Goal: Task Accomplishment & Management: Manage account settings

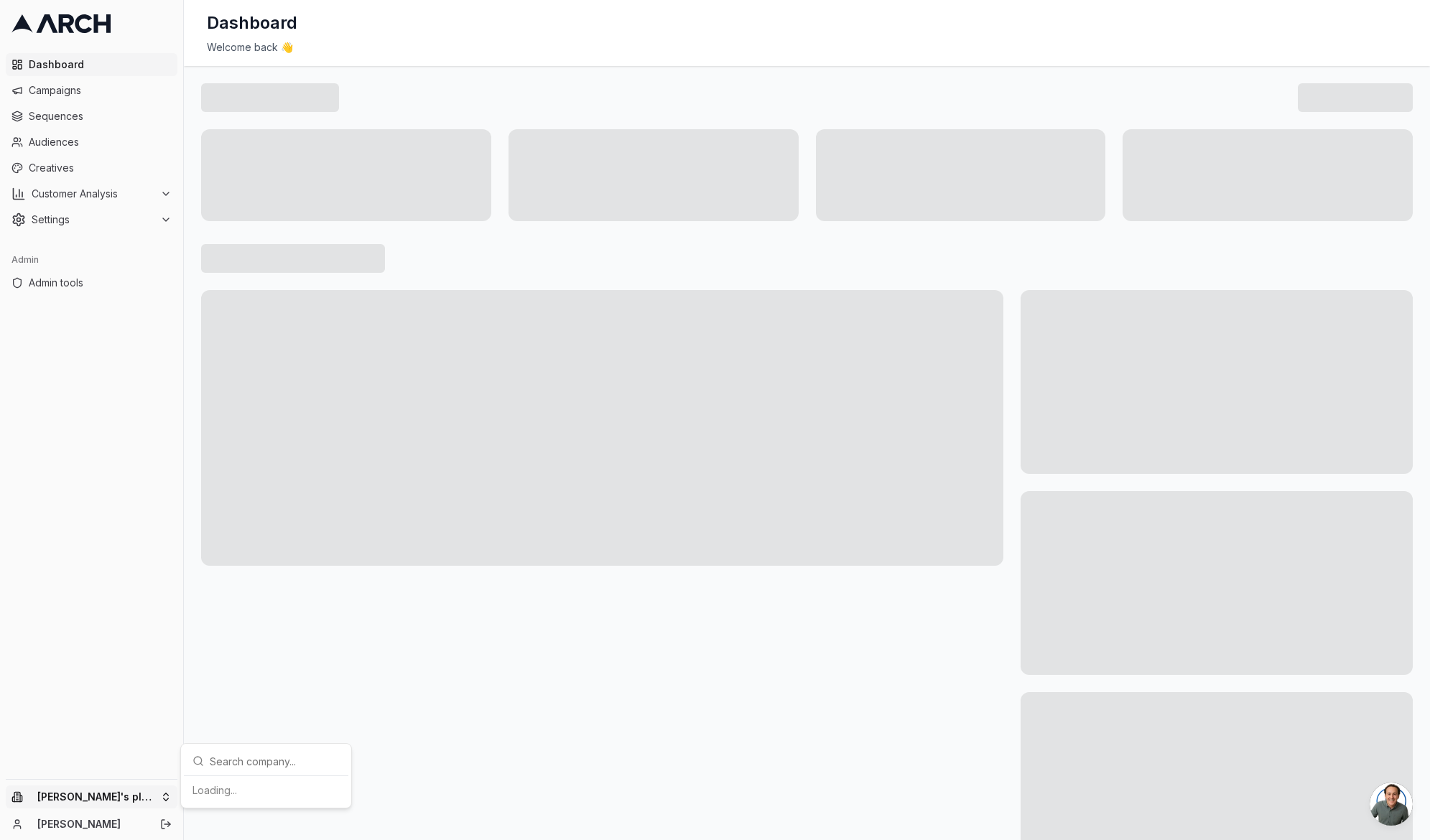
click at [132, 793] on html "Dashboard Campaigns Sequences Audiences Creatives Customer Analysis Settings Ad…" at bounding box center [715, 420] width 1430 height 840
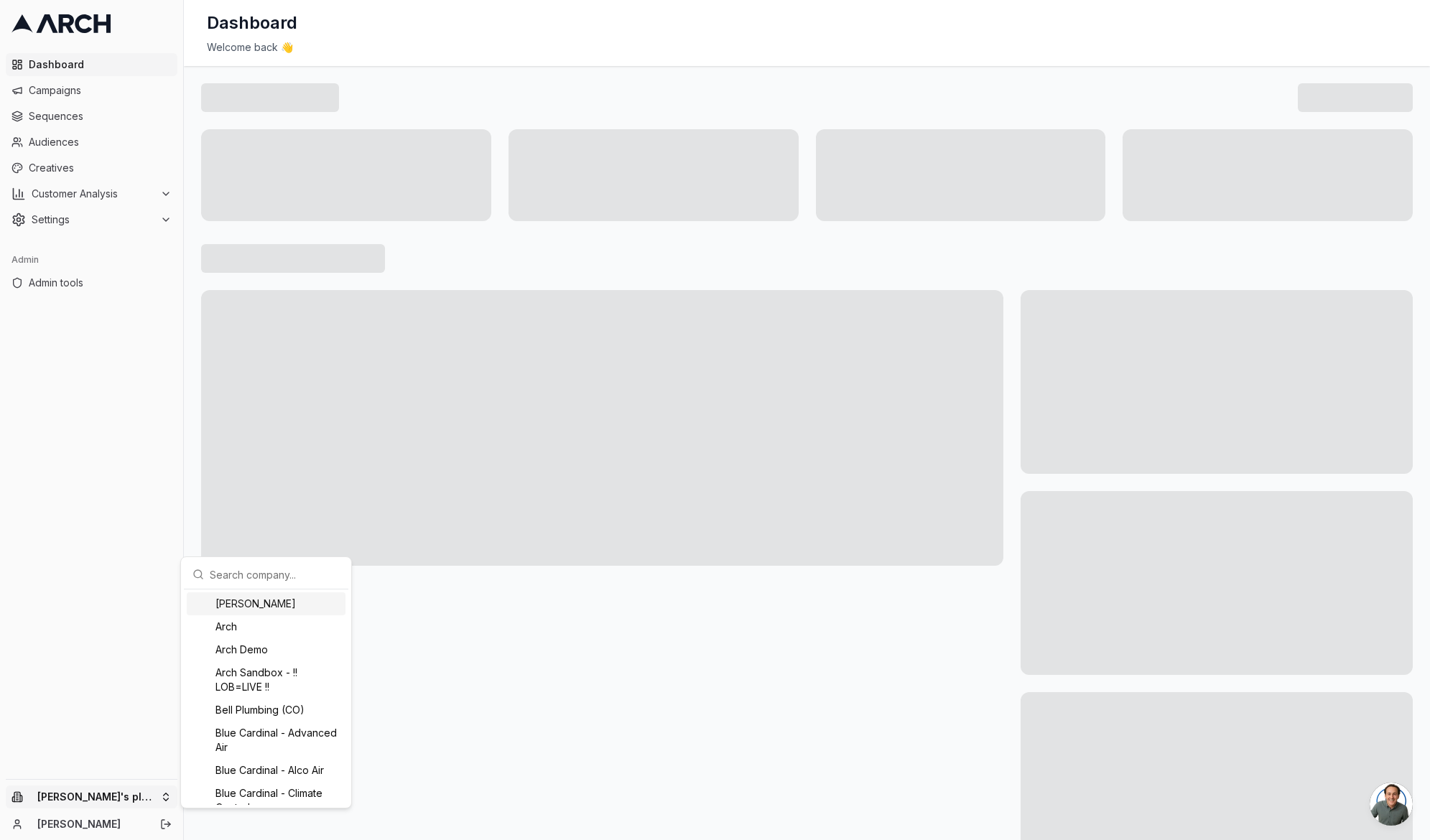
click at [255, 565] on input "text" at bounding box center [275, 574] width 130 height 29
type input "superio"
click at [269, 778] on div "Intermountain - Superior Water & Air" at bounding box center [266, 784] width 159 height 37
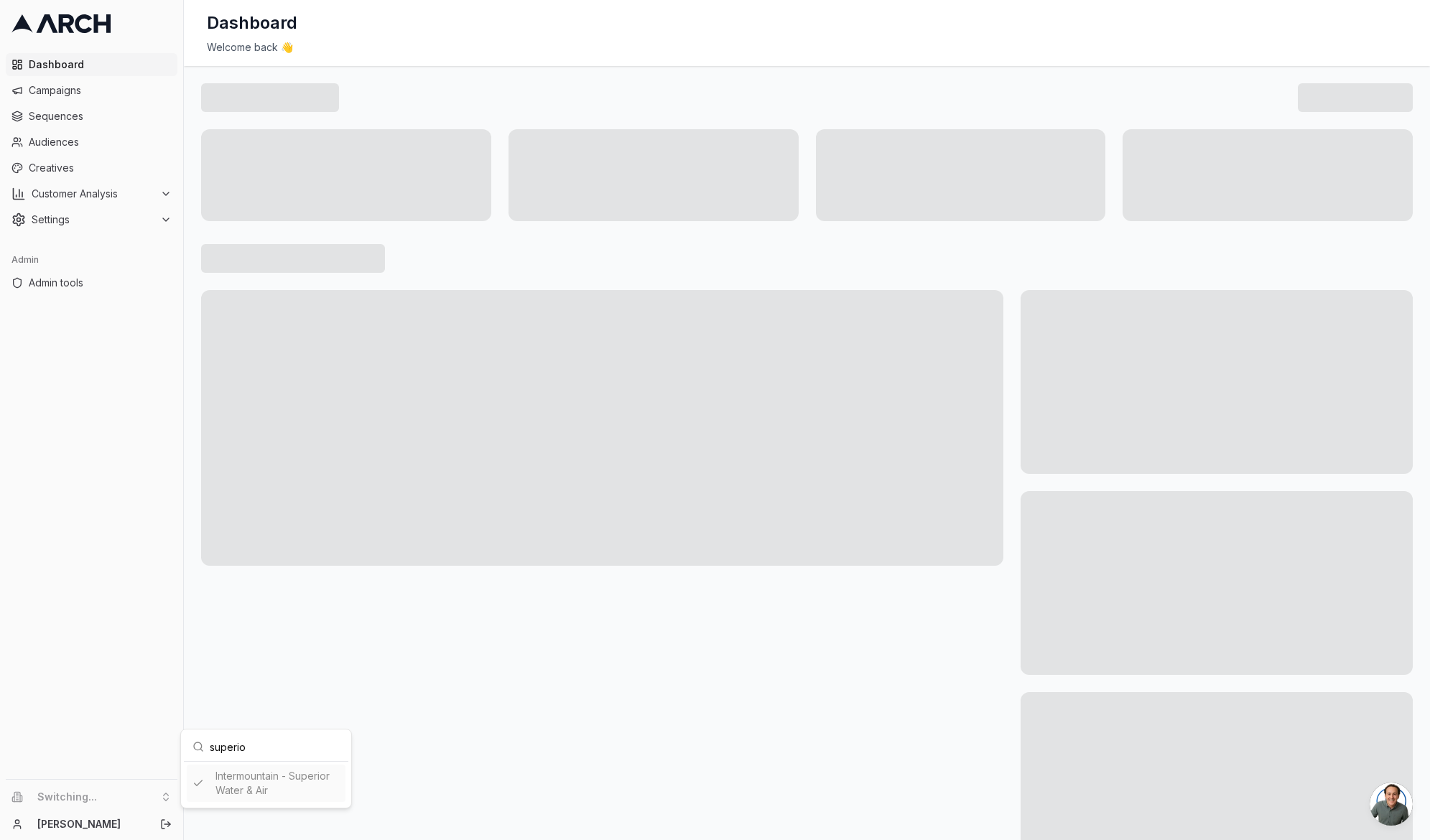
click at [289, 709] on html "Dashboard Campaigns Sequences Audiences Creatives Customer Analysis Settings Ad…" at bounding box center [715, 420] width 1430 height 840
click at [105, 119] on span "Sequences" at bounding box center [100, 116] width 143 height 14
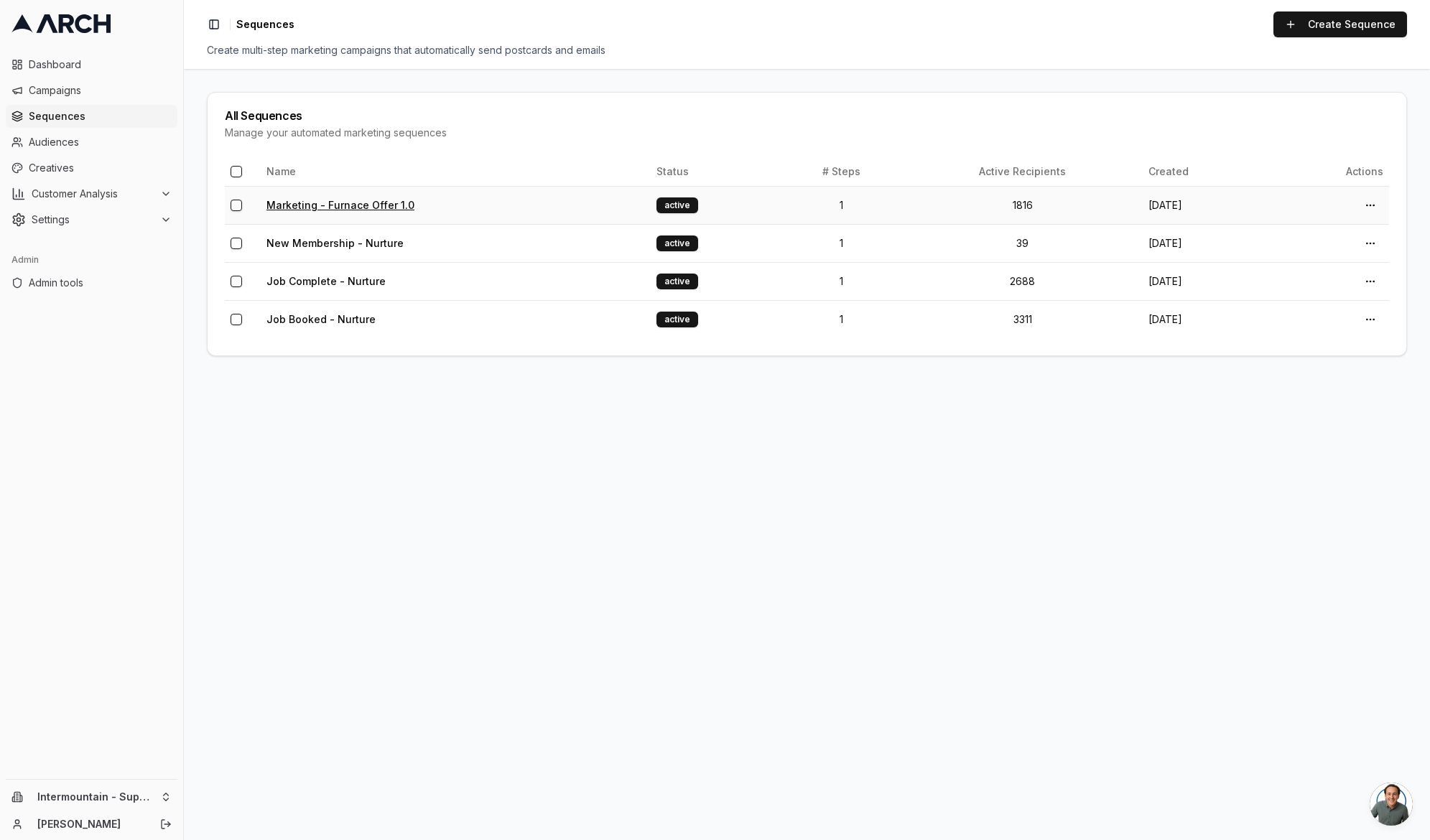
click at [370, 209] on link "Marketing - Furnace Offer 1.0" at bounding box center [340, 205] width 148 height 12
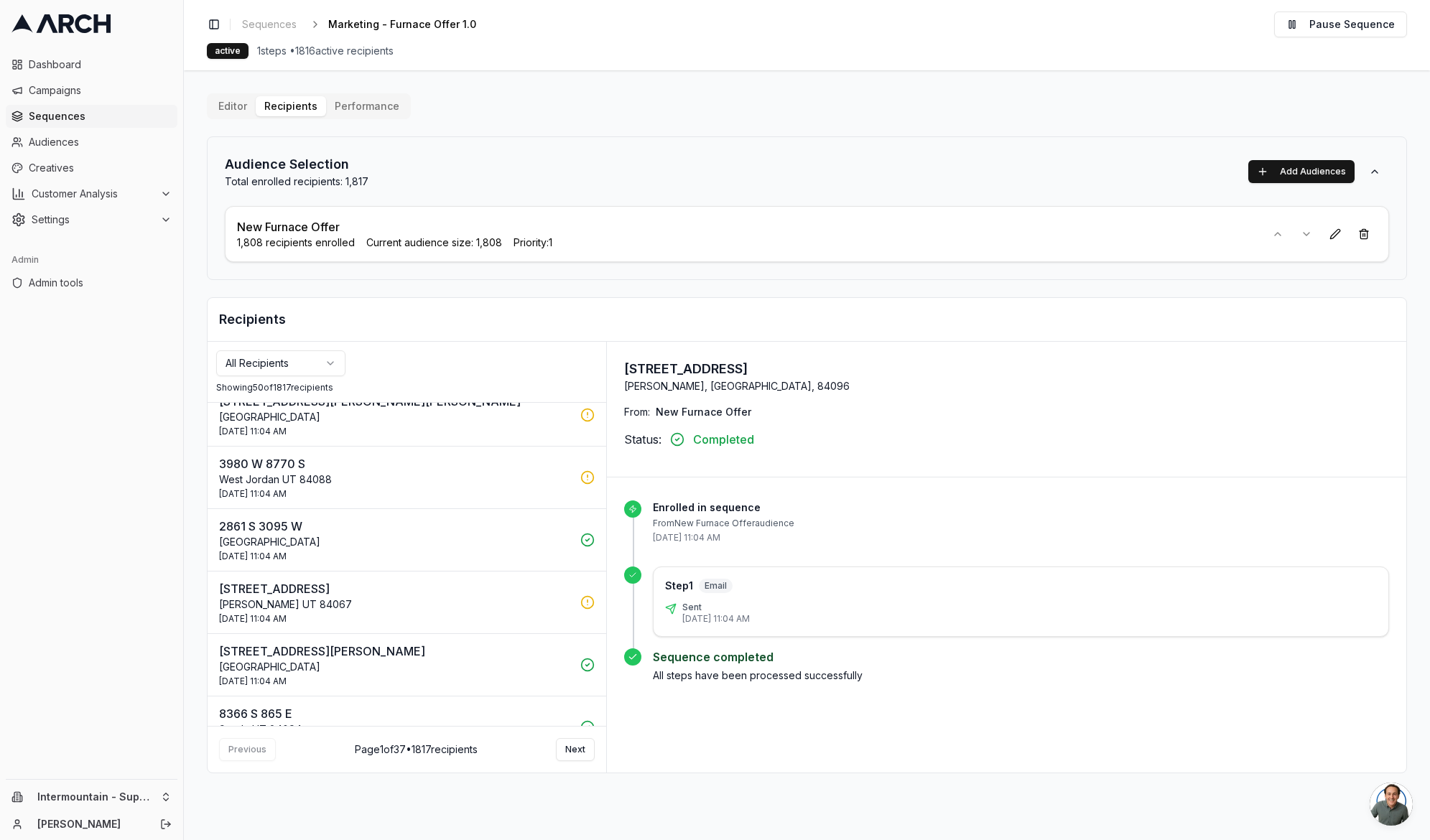
scroll to position [271, 0]
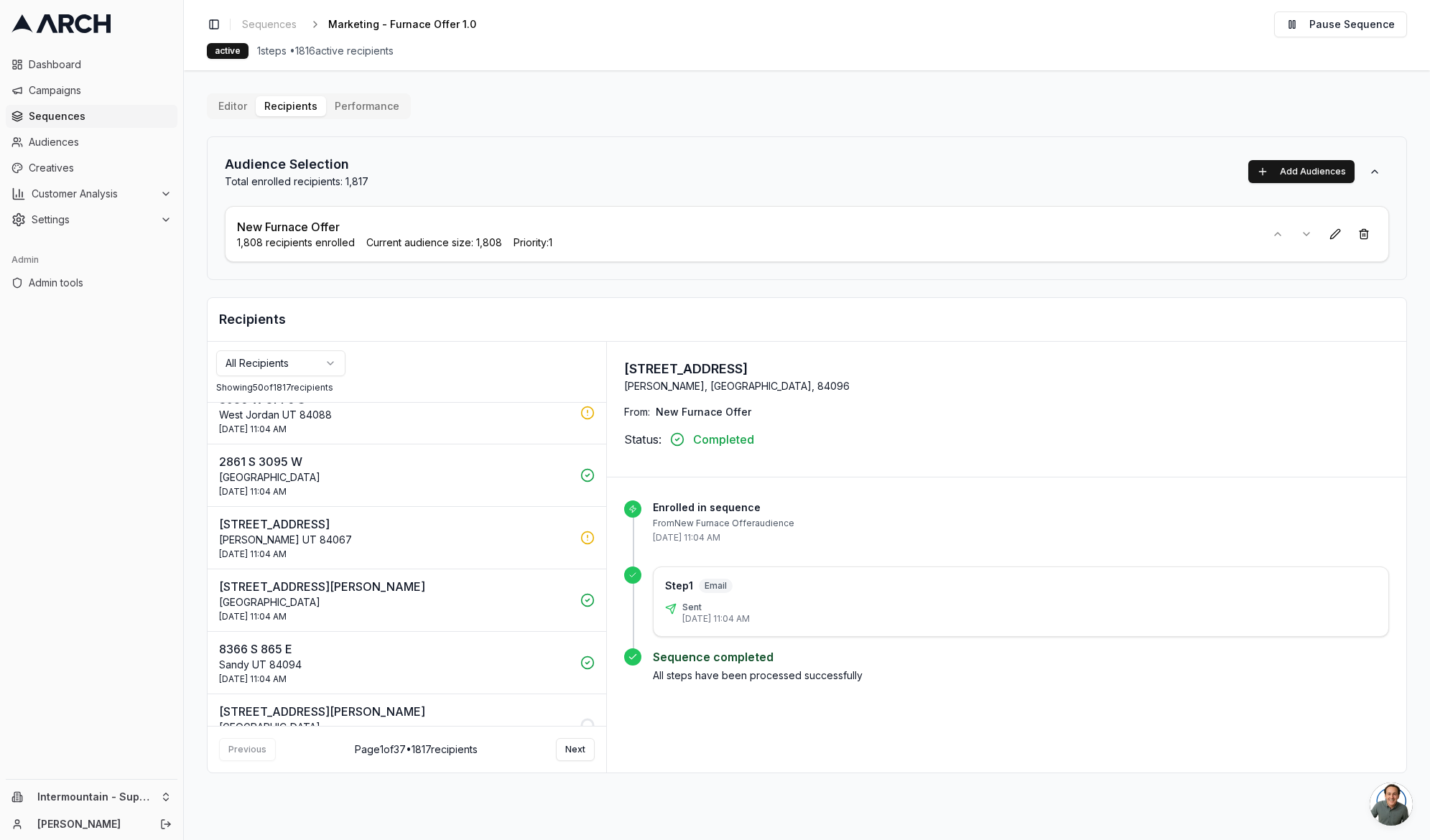
click at [374, 548] on div "5 Oct 2025 - 11:04 AM" at bounding box center [395, 554] width 352 height 11
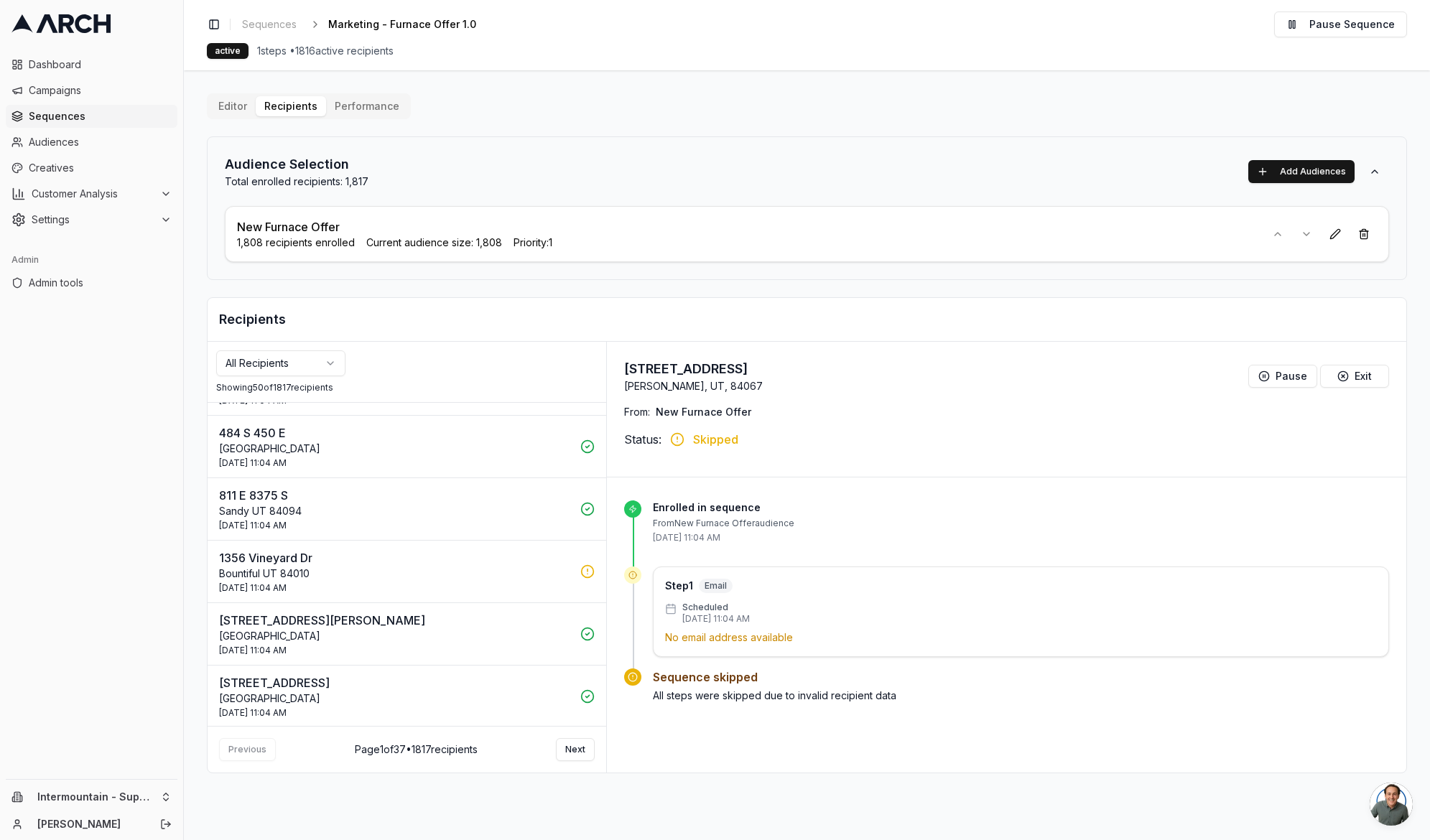
scroll to position [879, 0]
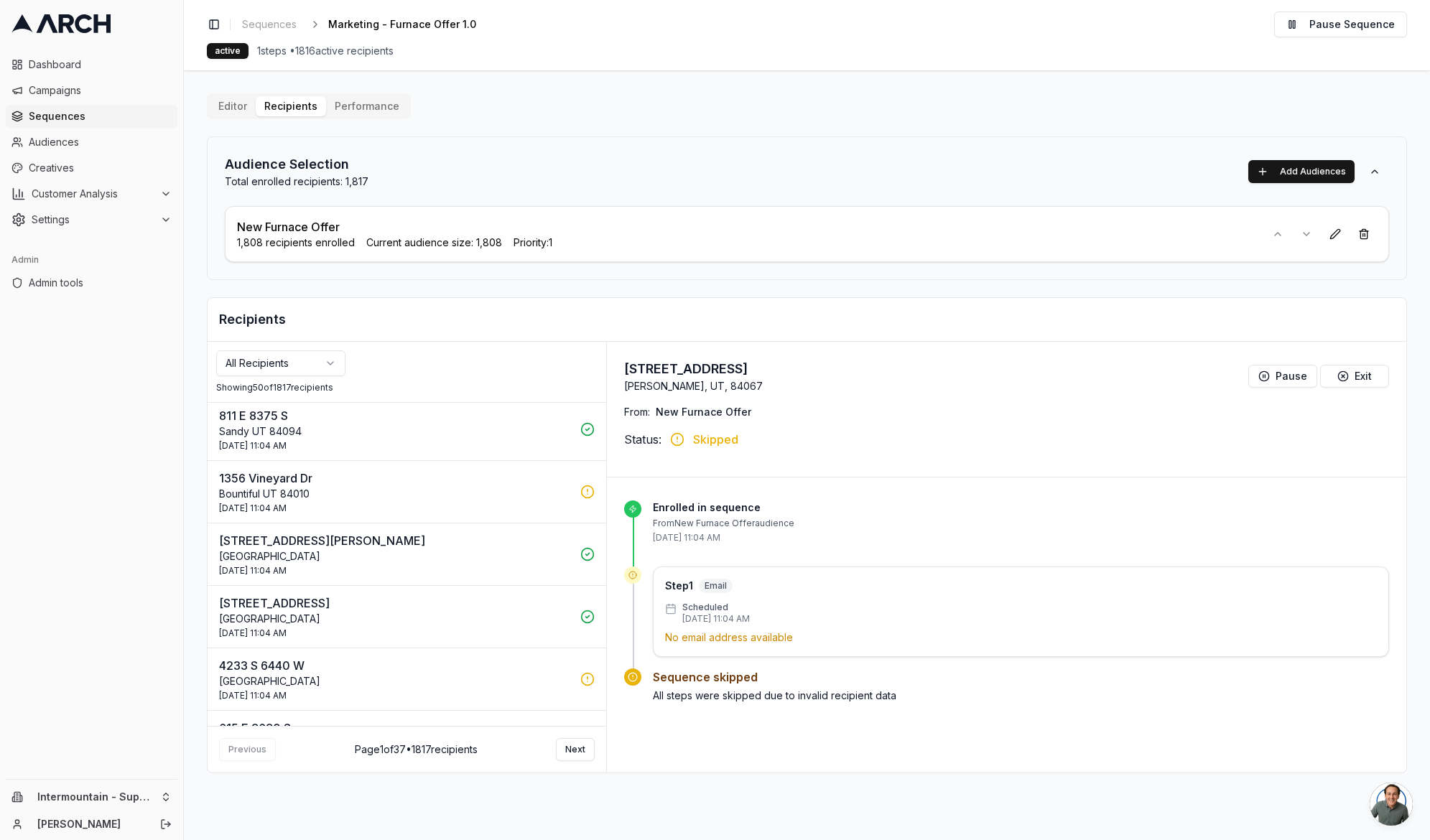
click at [413, 490] on p "Bountiful UT 84010" at bounding box center [395, 493] width 352 height 14
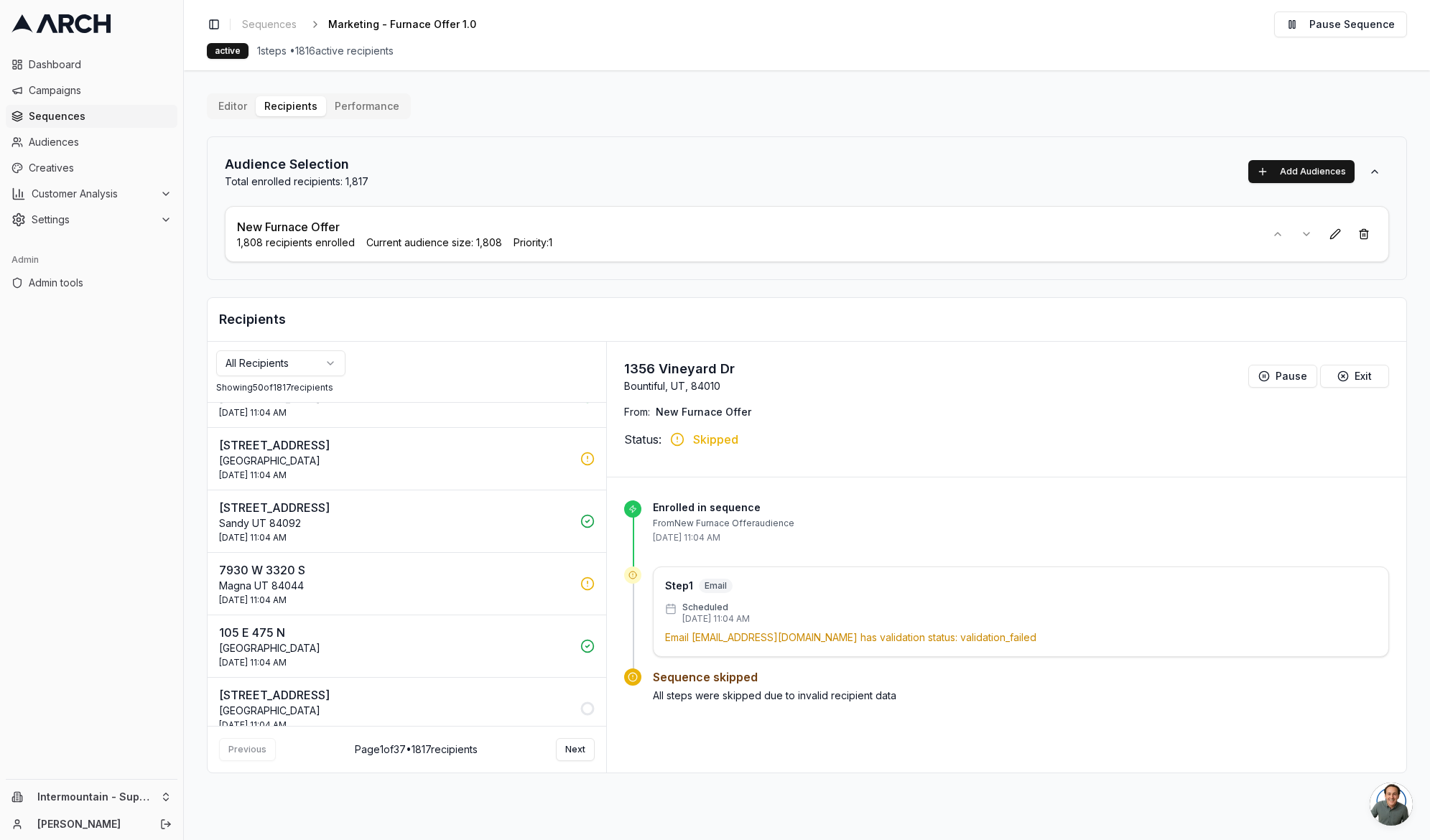
scroll to position [1287, 0]
click at [403, 571] on p "7930 W 3320 S" at bounding box center [395, 569] width 352 height 17
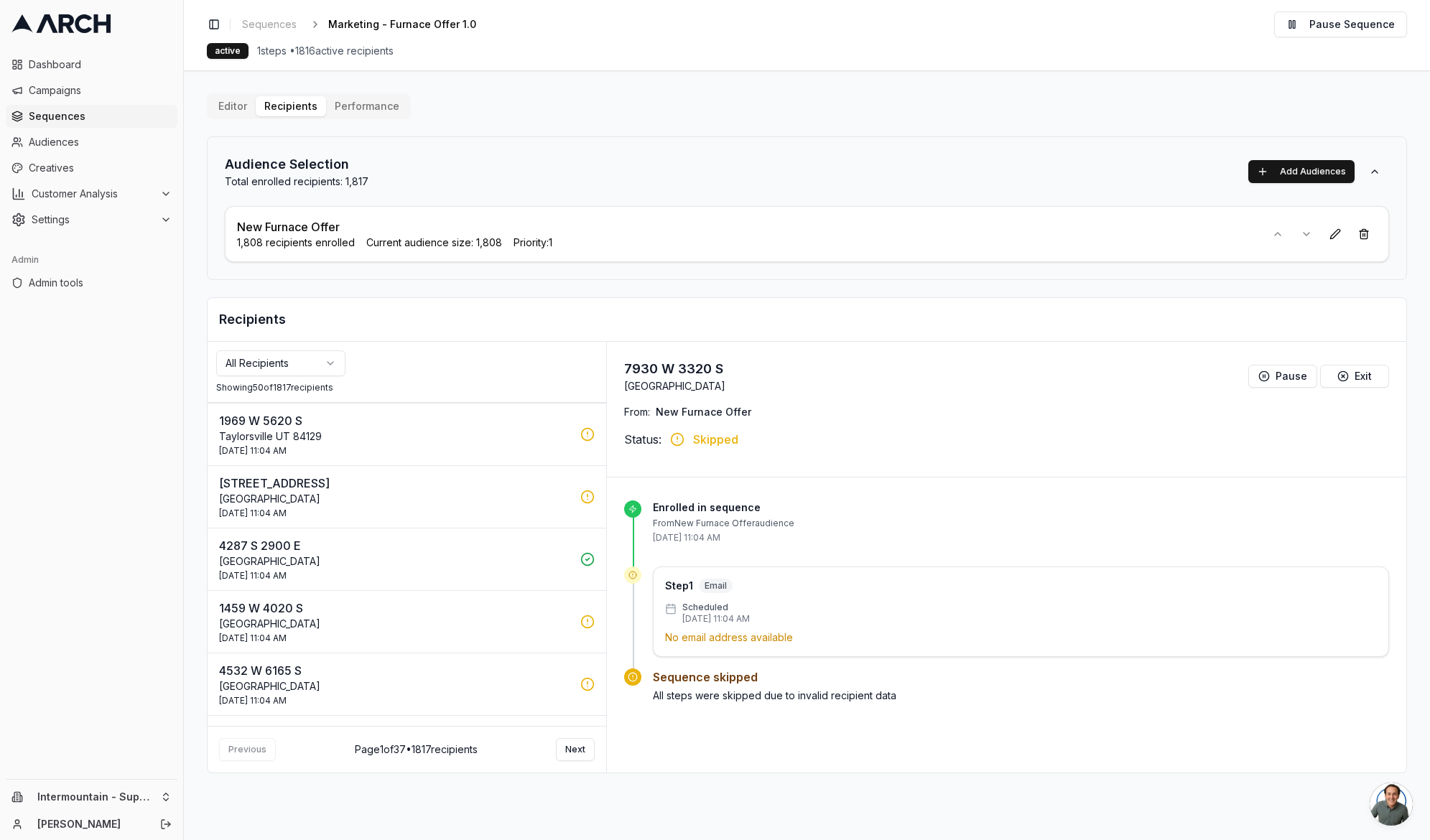
scroll to position [1721, 0]
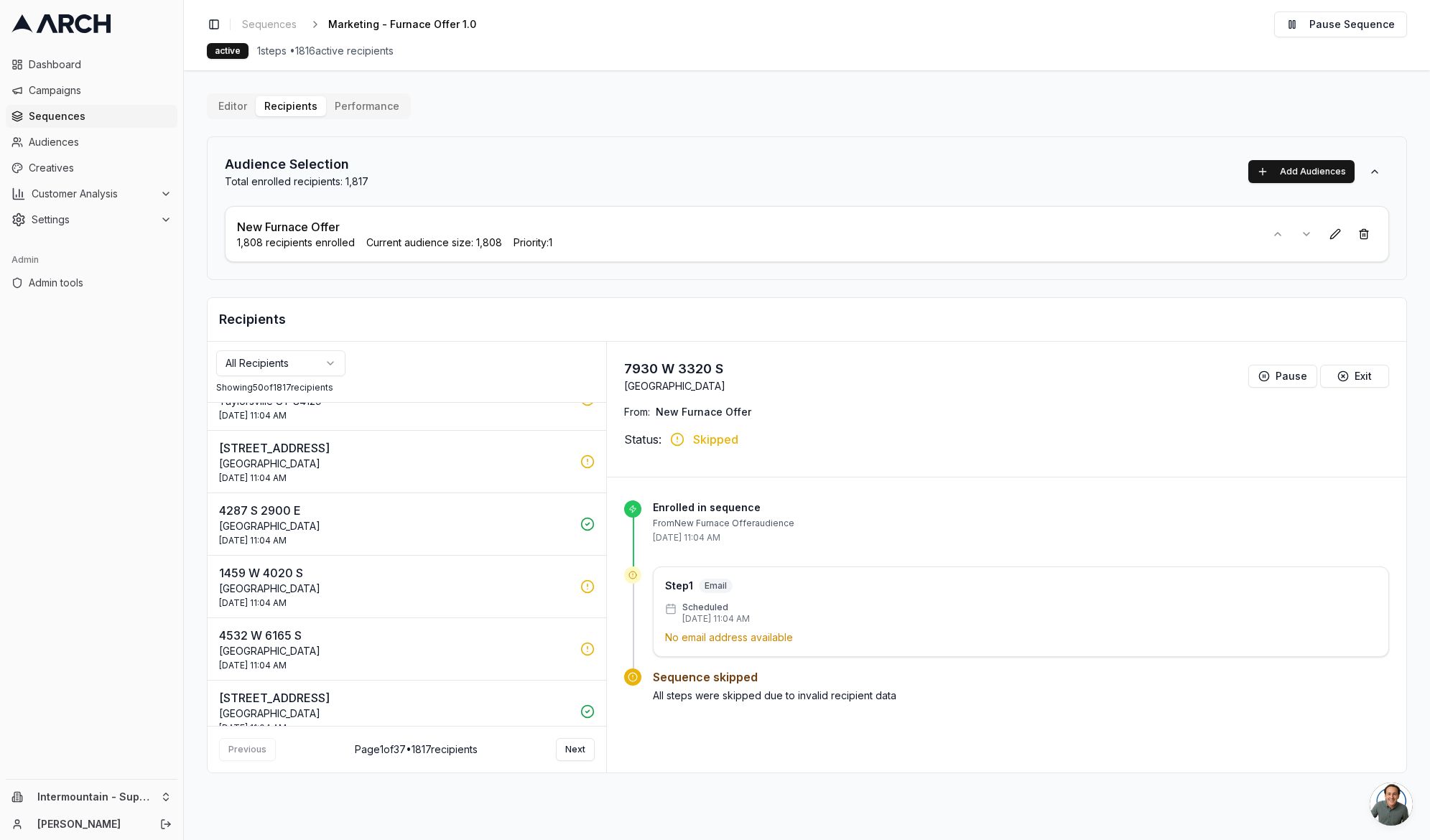
click at [410, 591] on p "Salt Lake City UT 84123" at bounding box center [395, 588] width 352 height 14
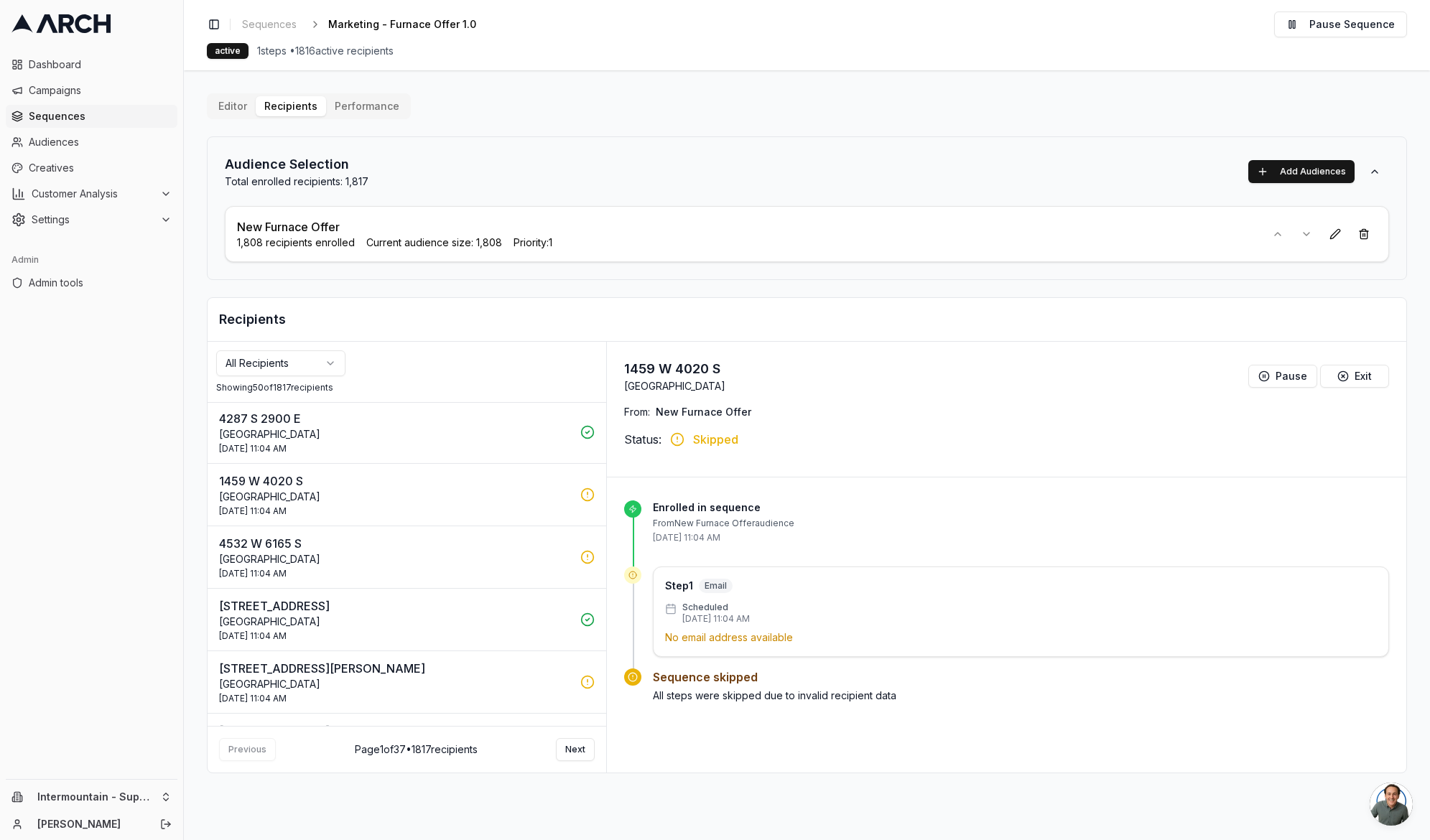
scroll to position [1815, 0]
click at [464, 557] on p "Salt Lake City UT 84118" at bounding box center [395, 557] width 352 height 14
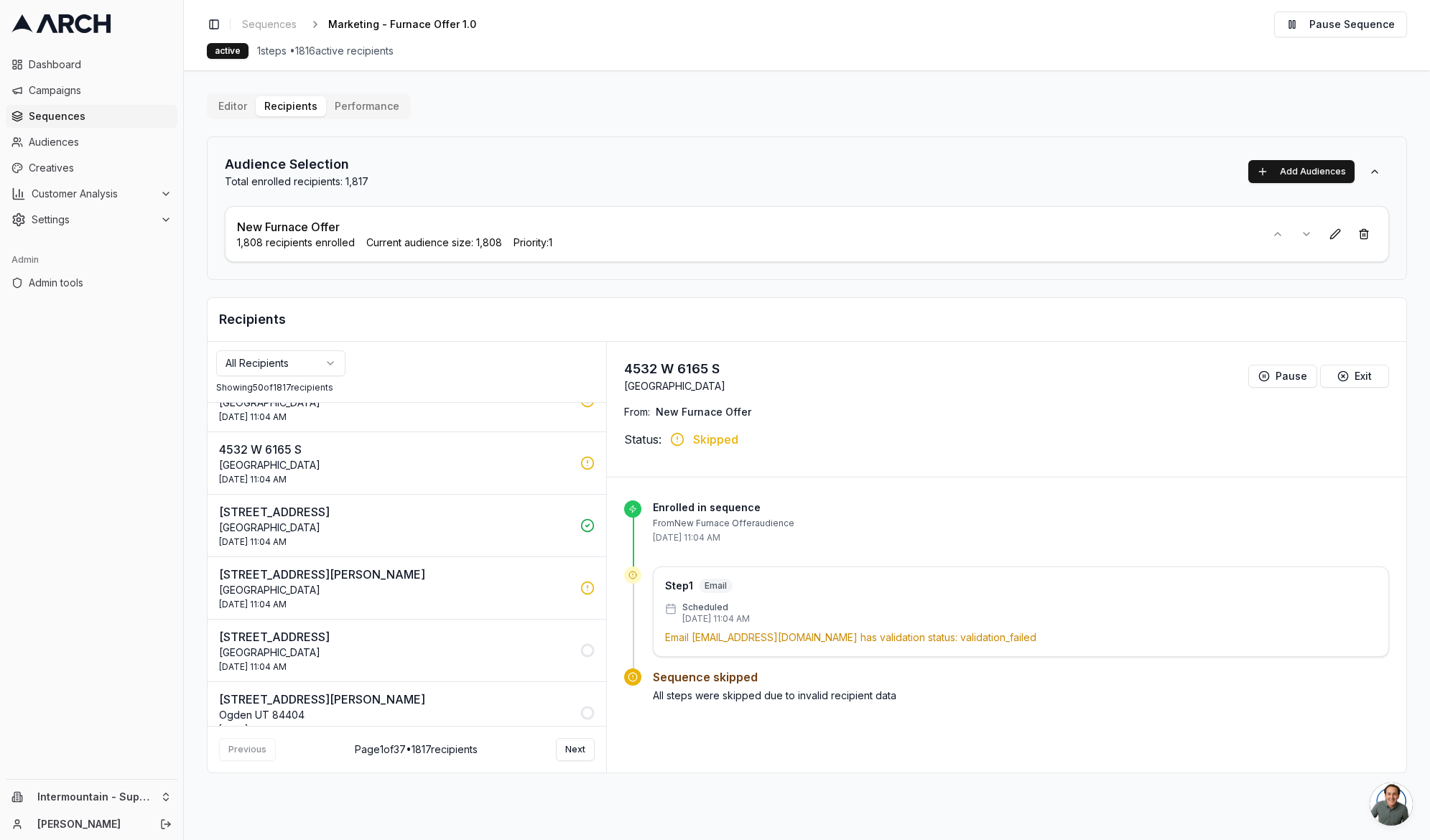
scroll to position [1909, 0]
drag, startPoint x: 798, startPoint y: 638, endPoint x: 696, endPoint y: 642, distance: 102.1
click at [696, 642] on p "Email ottagranja@gmail.com has validation status: validation_failed" at bounding box center [1020, 637] width 712 height 14
copy p "ottagranja@gmail.com"
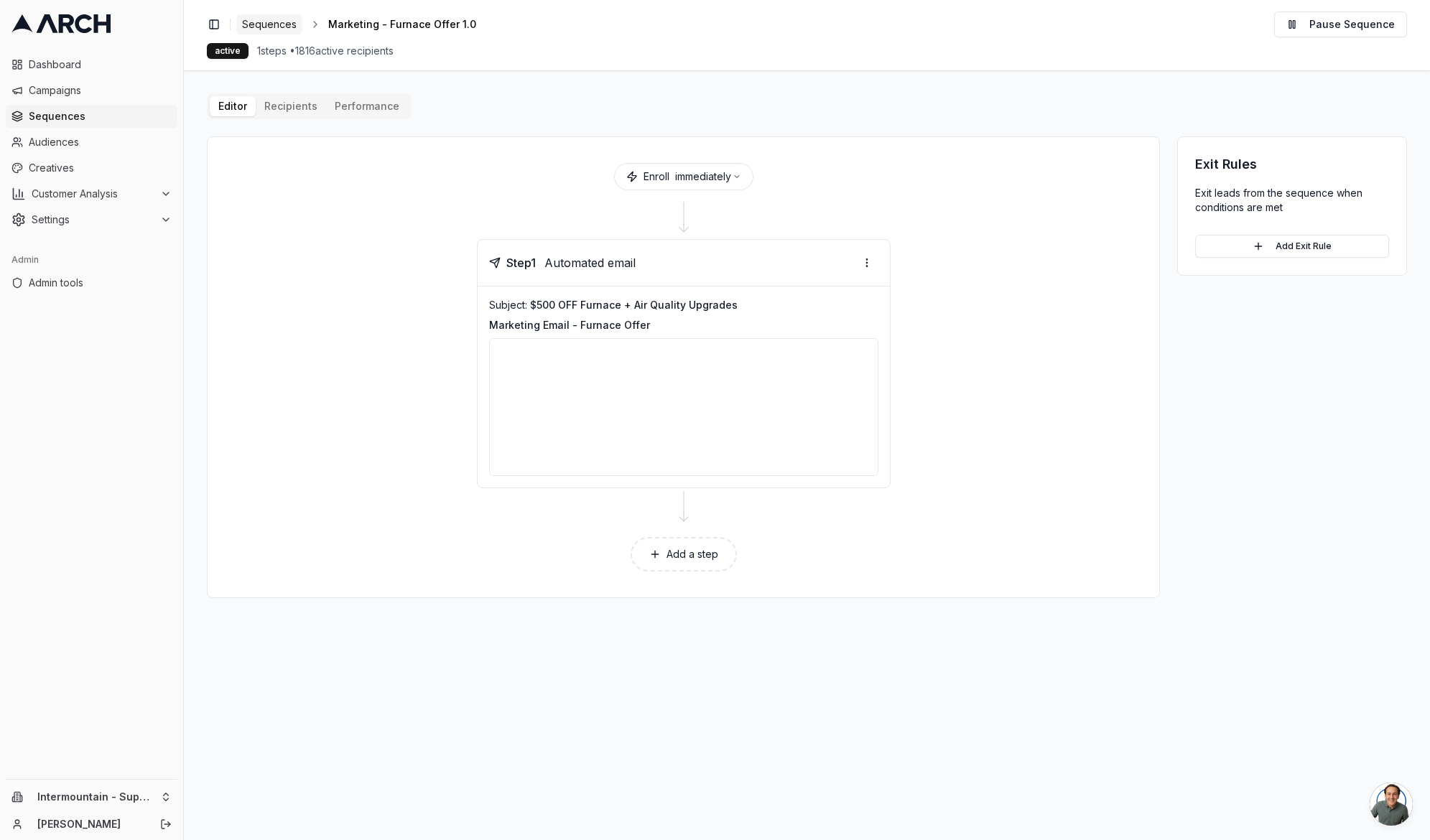
click at [278, 22] on span "Sequences" at bounding box center [269, 24] width 55 height 14
